Goal: Information Seeking & Learning: Check status

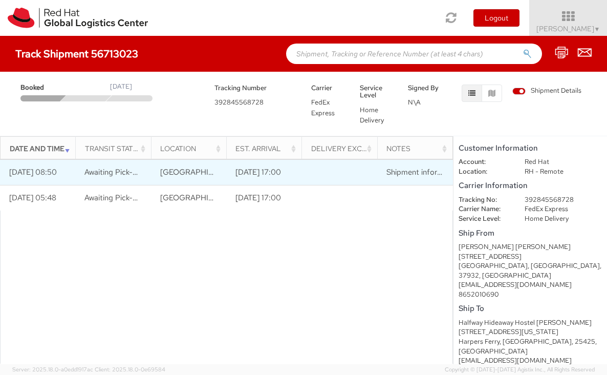
click at [341, 170] on td at bounding box center [340, 172] width 76 height 26
click at [201, 174] on span "[GEOGRAPHIC_DATA], [GEOGRAPHIC_DATA], [GEOGRAPHIC_DATA]" at bounding box center [281, 172] width 243 height 10
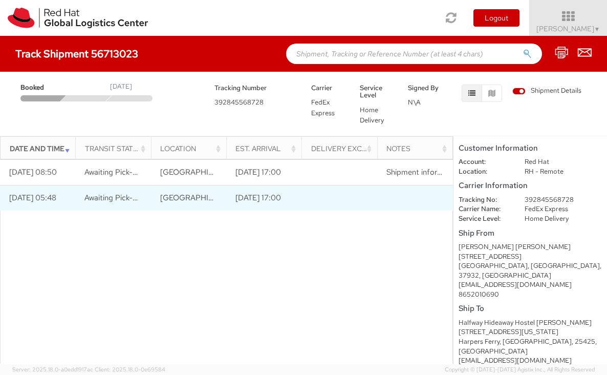
click at [151, 199] on td "[GEOGRAPHIC_DATA], [GEOGRAPHIC_DATA], [GEOGRAPHIC_DATA]" at bounding box center [189, 198] width 76 height 26
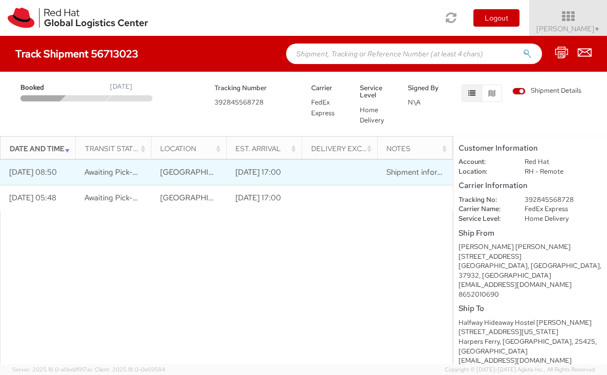
click at [59, 175] on td "[DATE] 08:50" at bounding box center [38, 172] width 76 height 26
click at [409, 164] on td "Shipment information sent to FedEx" at bounding box center [416, 172] width 76 height 26
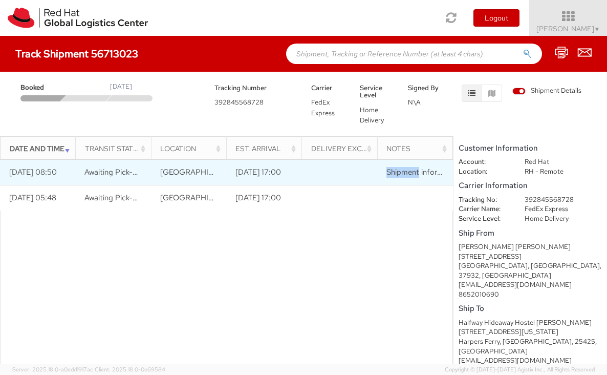
click at [409, 169] on span "Shipment information sent to FedEx" at bounding box center [448, 172] width 124 height 10
